Goal: Navigation & Orientation: Find specific page/section

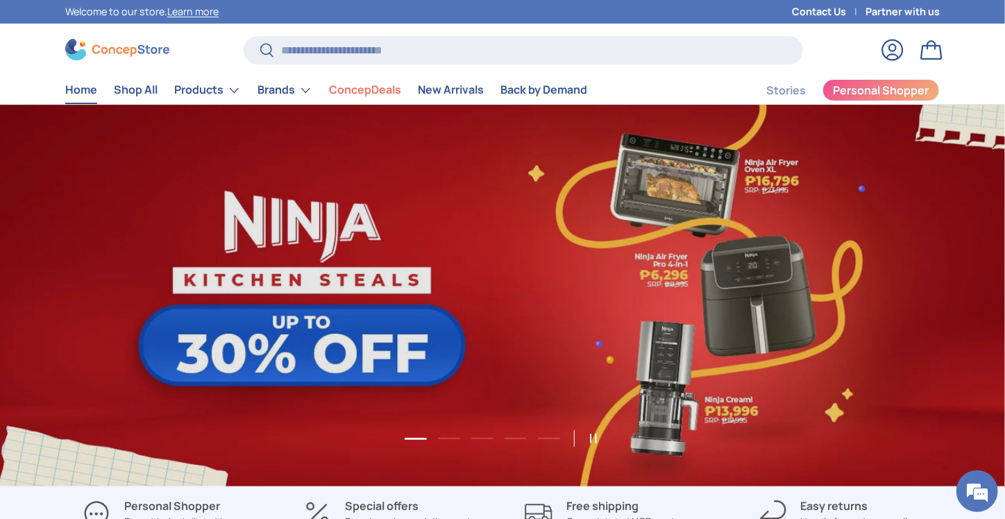
click at [111, 44] on img at bounding box center [117, 50] width 104 height 22
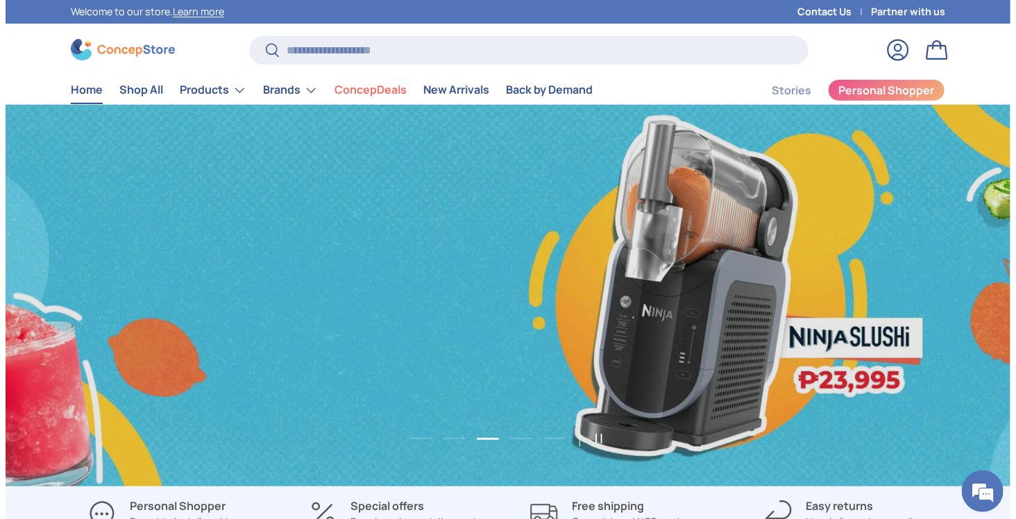
scroll to position [0, 2010]
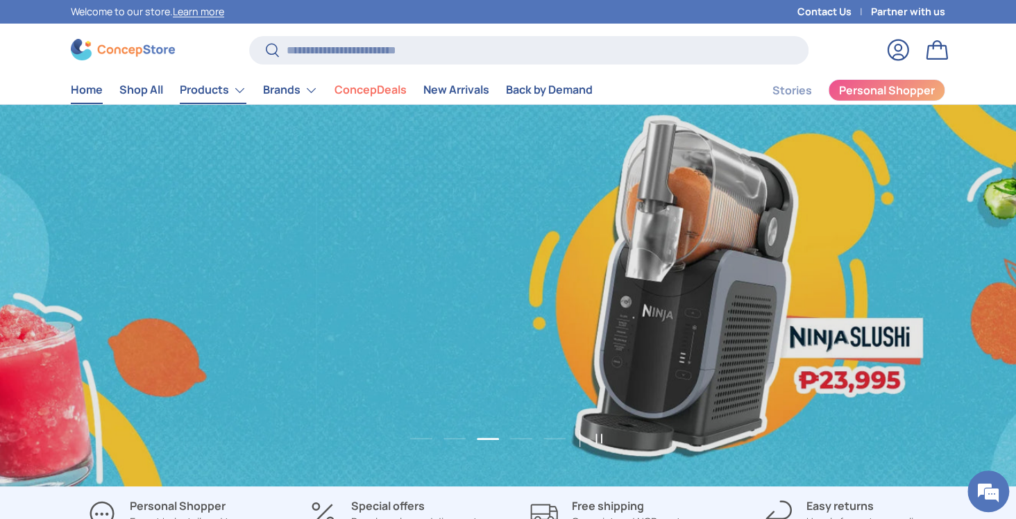
click at [224, 87] on link "Products" at bounding box center [213, 90] width 67 height 28
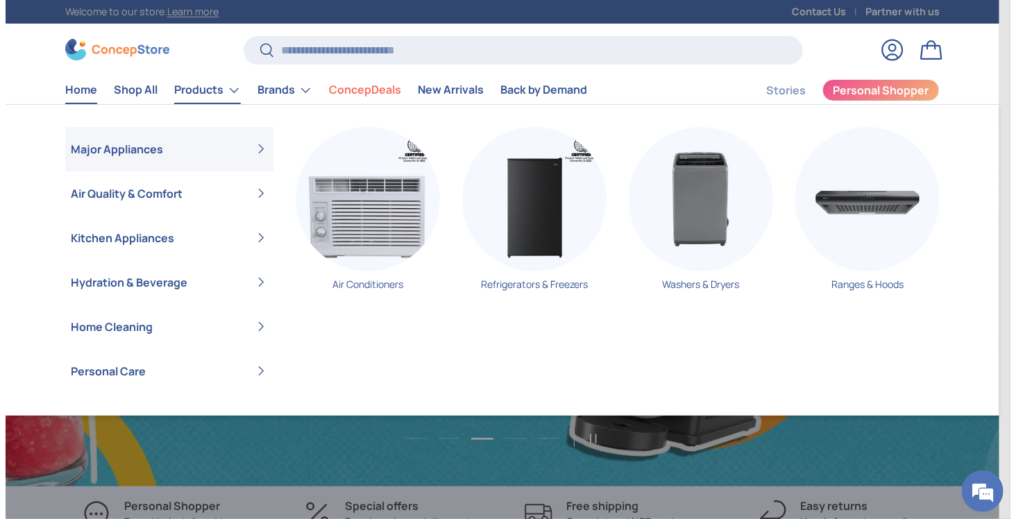
scroll to position [0, 2010]
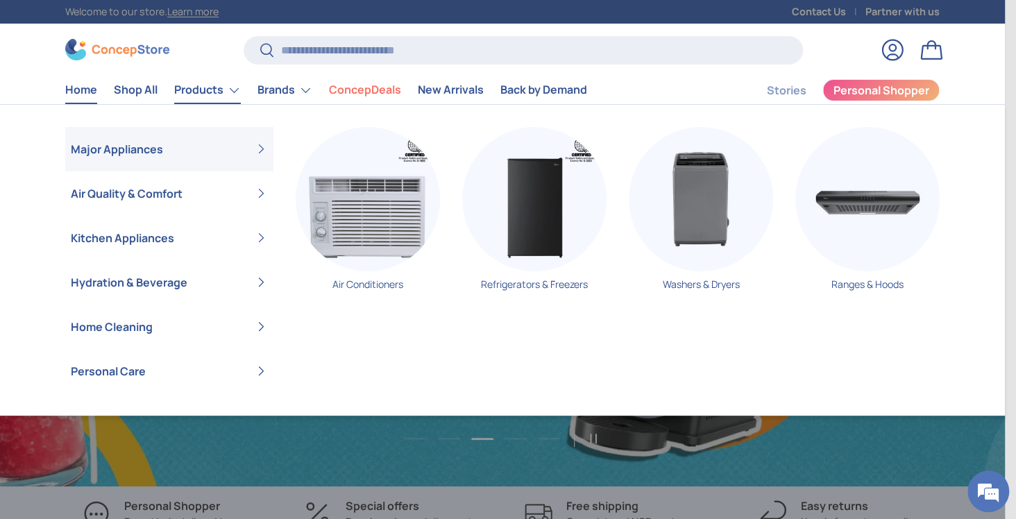
click at [204, 96] on link "Products" at bounding box center [207, 90] width 67 height 28
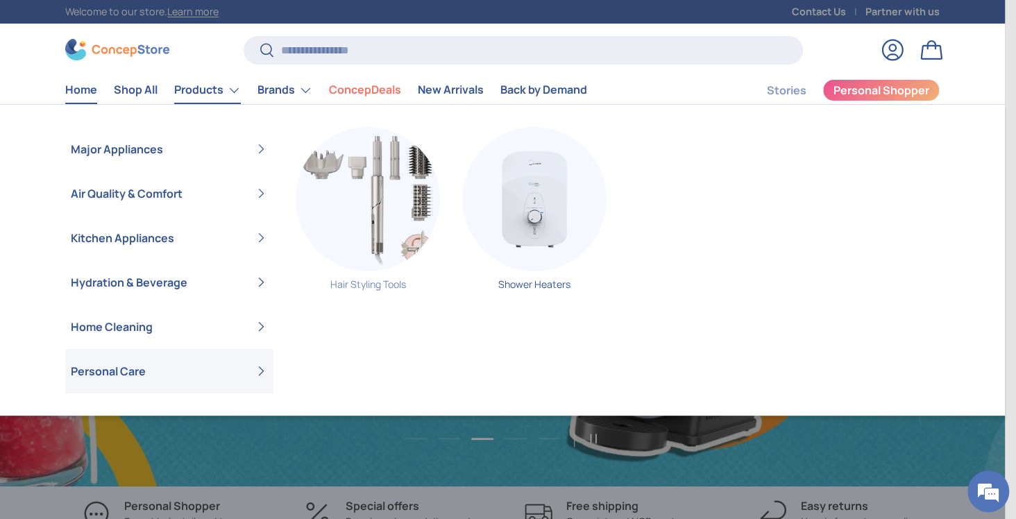
click at [374, 226] on img "Primary" at bounding box center [368, 199] width 144 height 144
